Goal: Submit feedback/report problem: Submit feedback/report problem

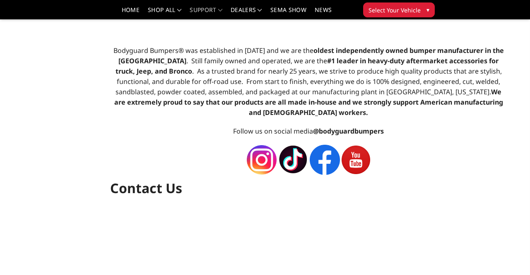
scroll to position [327, 0]
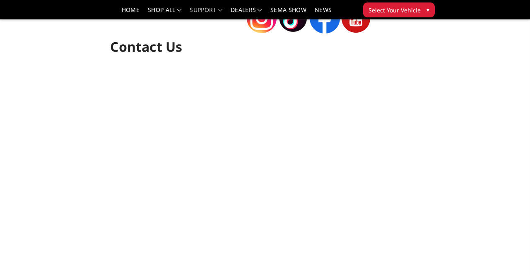
select select "US"
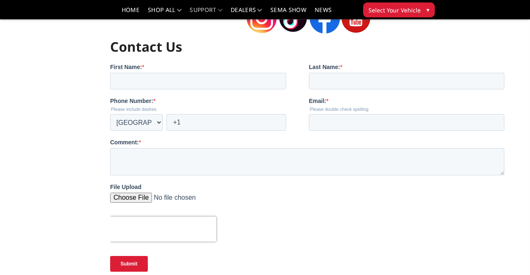
scroll to position [0, 0]
type input "[PERSON_NAME]"
type input "Sanjay"
select select "FJ"
type input "[PHONE_NUMBER]"
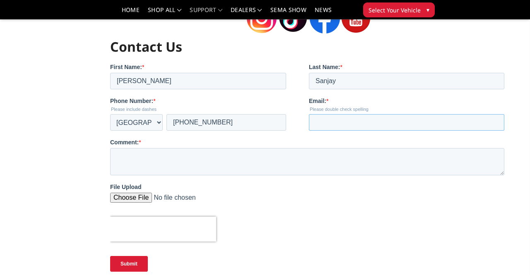
type input "[EMAIL_ADDRESS][DOMAIN_NAME]"
click at [166, 162] on textarea "Comment: *" at bounding box center [307, 161] width 394 height 27
paste textarea "------------------- Dear Sales, Good day to you and i would like to place an or…"
type textarea "------------------- Dear Sales, Good day to you and i would like to place an or…"
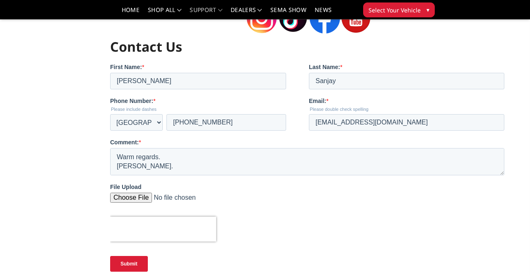
click at [131, 263] on input "Submit" at bounding box center [129, 264] width 38 height 16
click at [130, 269] on input "Submit" at bounding box center [129, 264] width 38 height 16
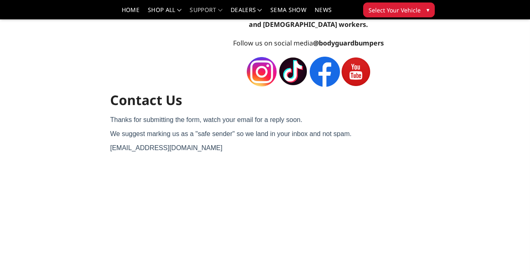
scroll to position [265, 0]
